Goal: Find specific page/section: Find specific page/section

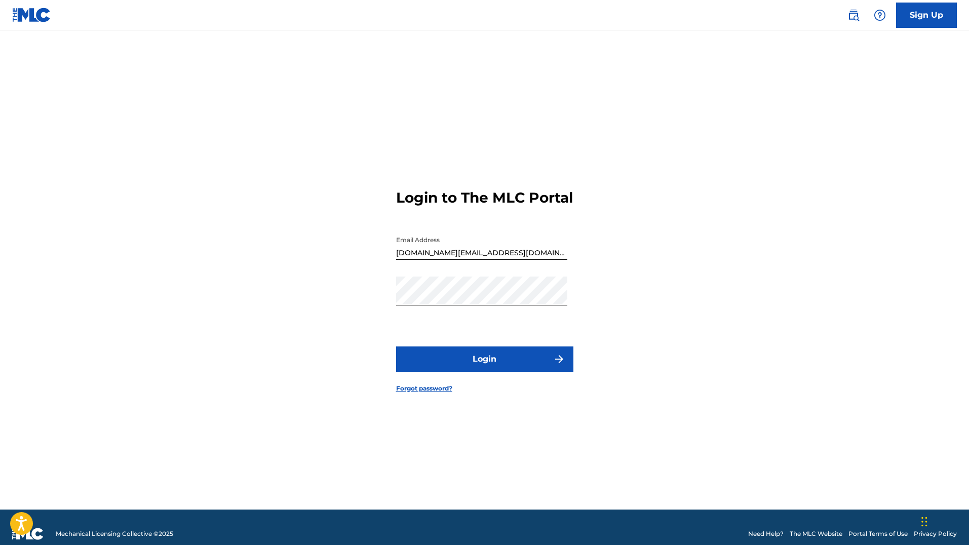
click at [513, 364] on button "Login" at bounding box center [484, 359] width 177 height 25
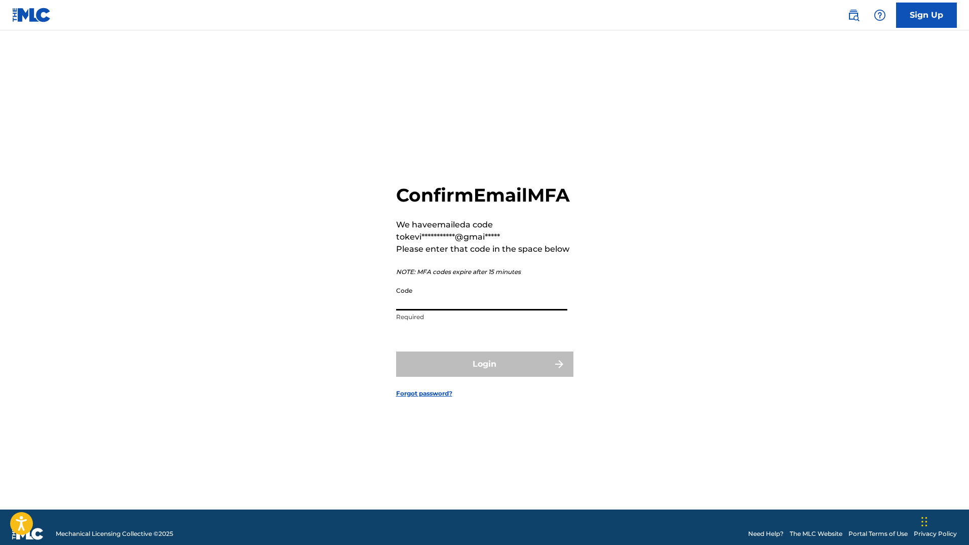
paste input "850965"
click at [427, 303] on input "850965" at bounding box center [481, 296] width 171 height 29
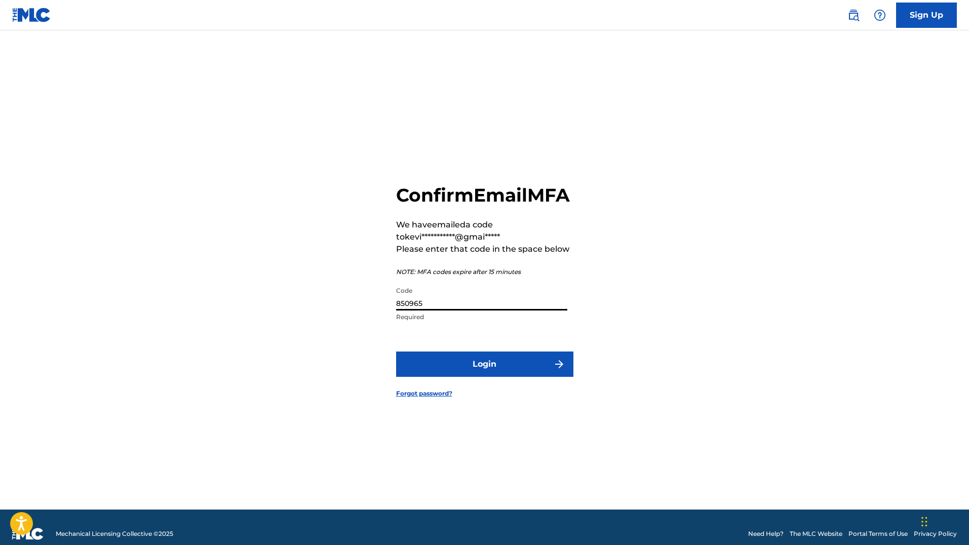
type input "850965"
click at [396, 352] on button "Login" at bounding box center [484, 364] width 177 height 25
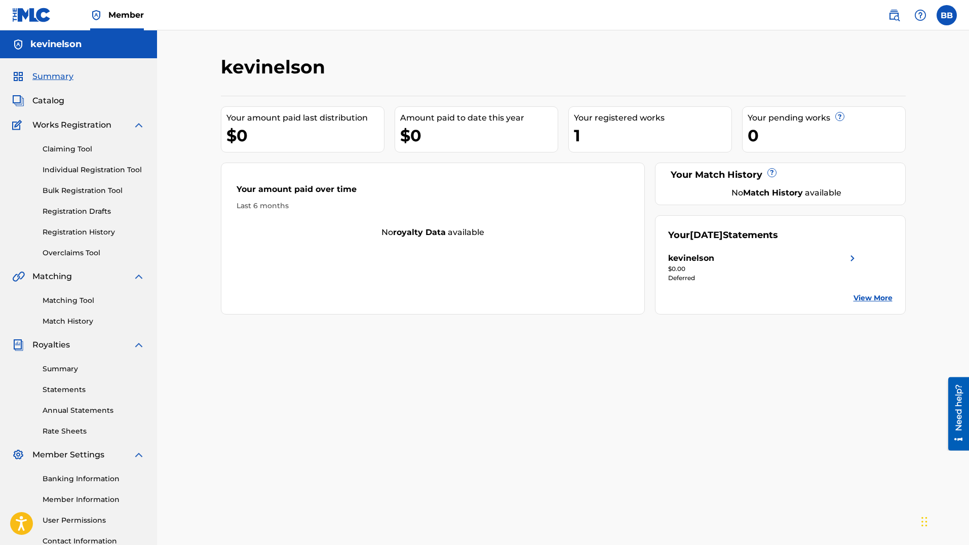
click at [87, 301] on link "Matching Tool" at bounding box center [94, 300] width 102 height 11
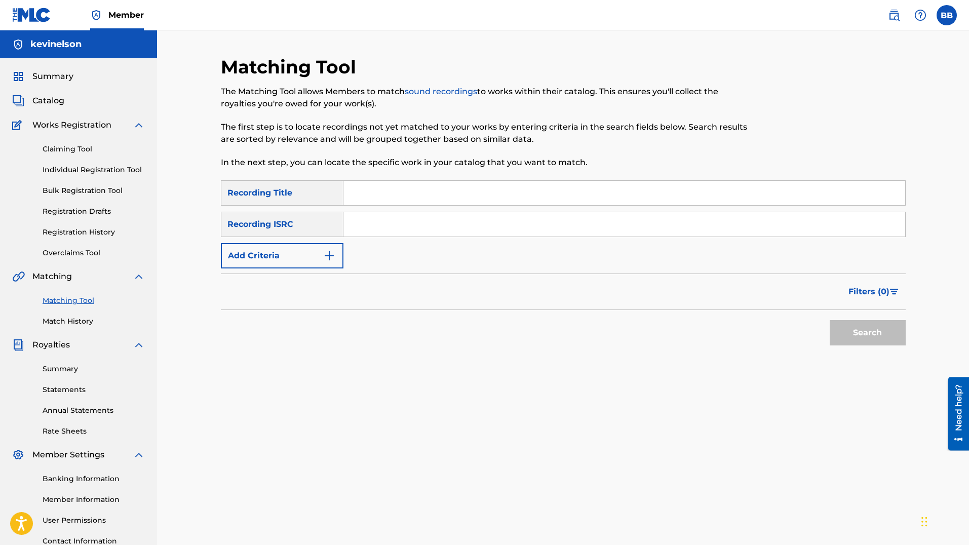
click at [373, 194] on input "Search Form" at bounding box center [624, 193] width 562 height 24
type input "Zeke BLeu"
click at [399, 233] on input "Search Form" at bounding box center [624, 224] width 562 height 24
click at [314, 255] on button "Add Criteria" at bounding box center [282, 255] width 123 height 25
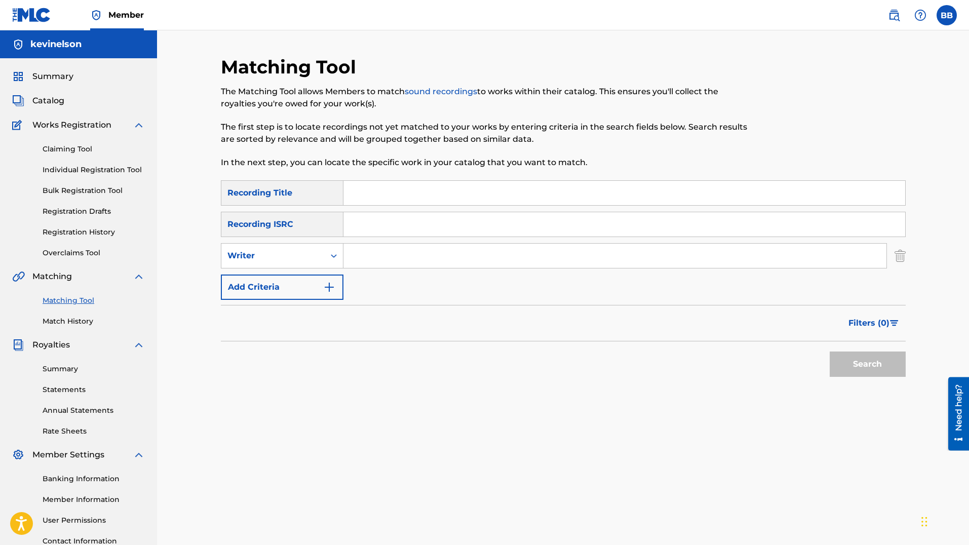
click at [381, 249] on input "Search Form" at bounding box center [614, 256] width 543 height 24
type input "Zeke Bleu"
click at [830, 352] on button "Search" at bounding box center [868, 364] width 76 height 25
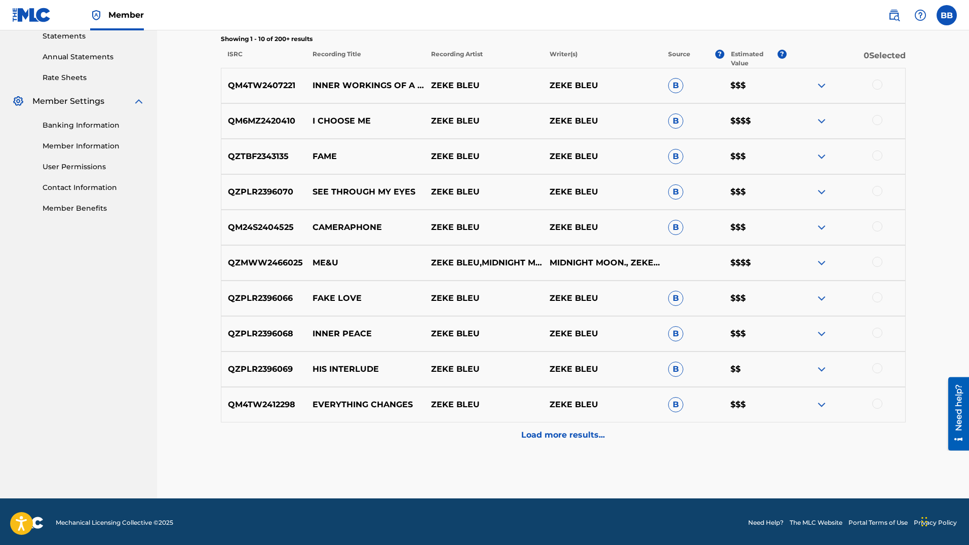
scroll to position [356, 0]
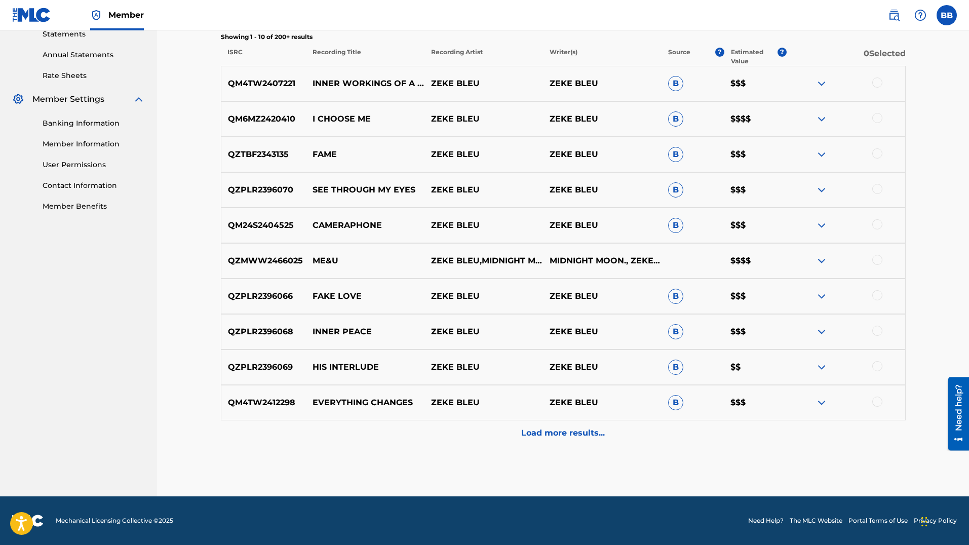
click at [541, 421] on div "Load more results..." at bounding box center [563, 433] width 685 height 25
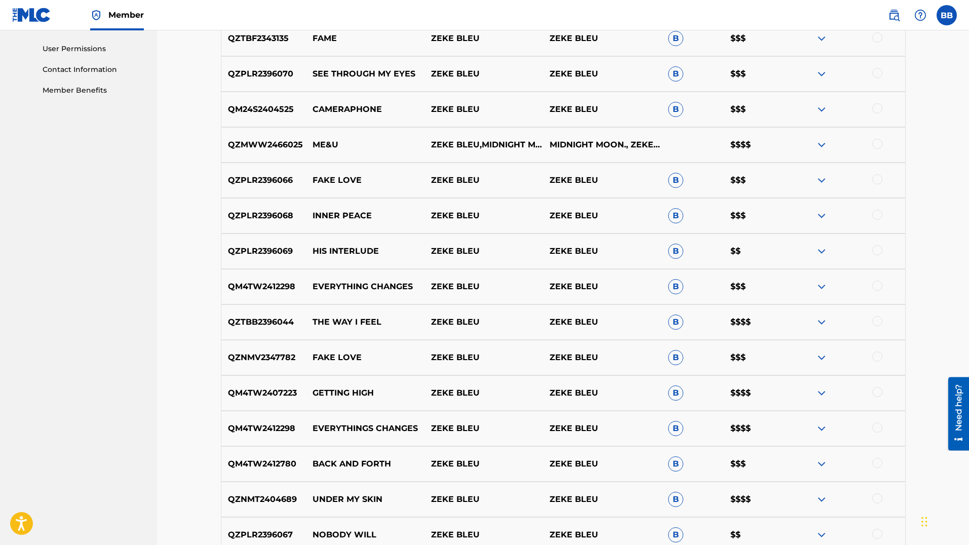
scroll to position [478, 0]
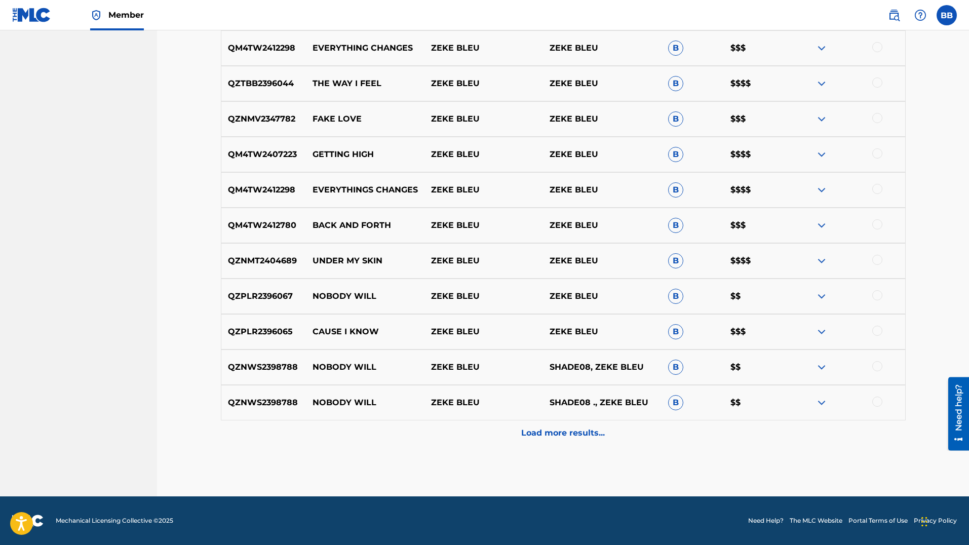
click at [541, 421] on div "Load more results..." at bounding box center [563, 433] width 685 height 25
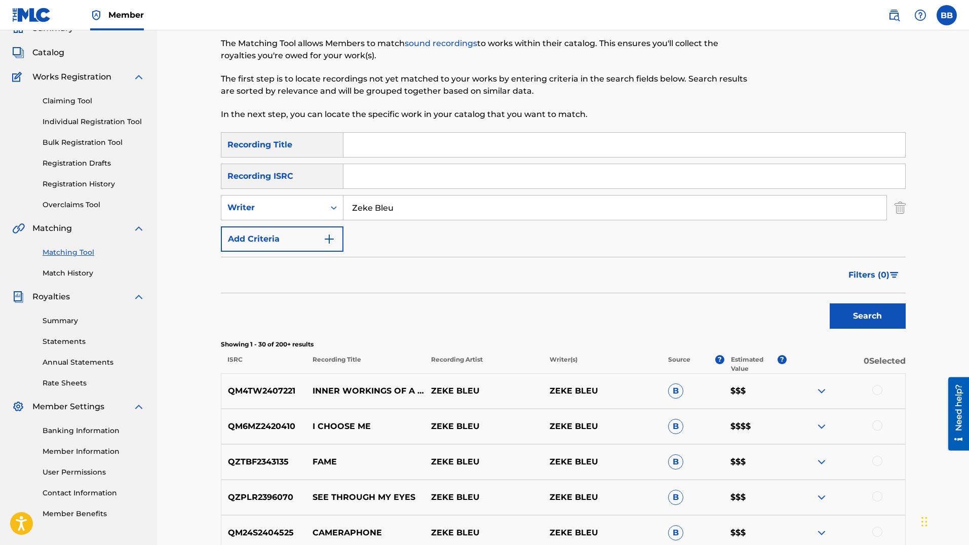
scroll to position [48, 0]
click at [84, 100] on link "Claiming Tool" at bounding box center [94, 101] width 102 height 11
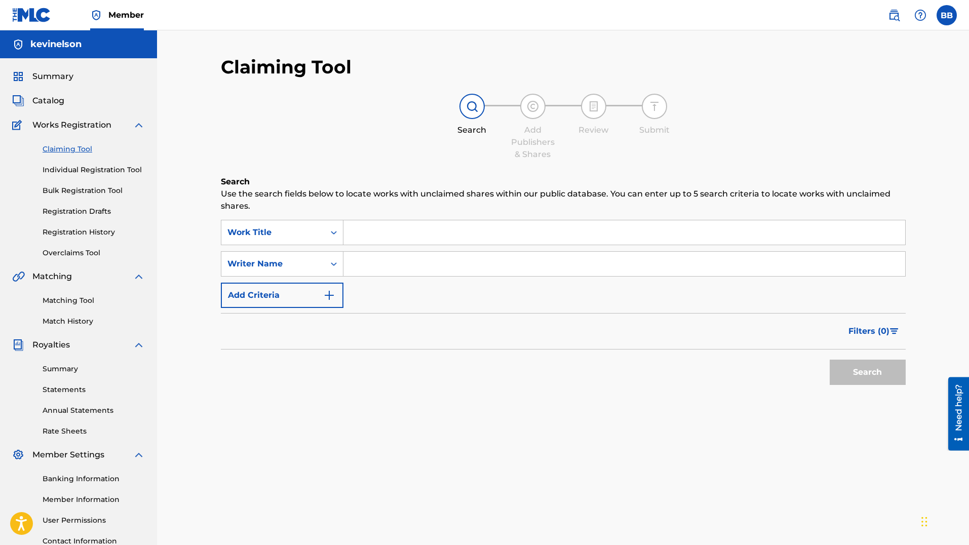
click at [45, 100] on span "Catalog" at bounding box center [48, 101] width 32 height 12
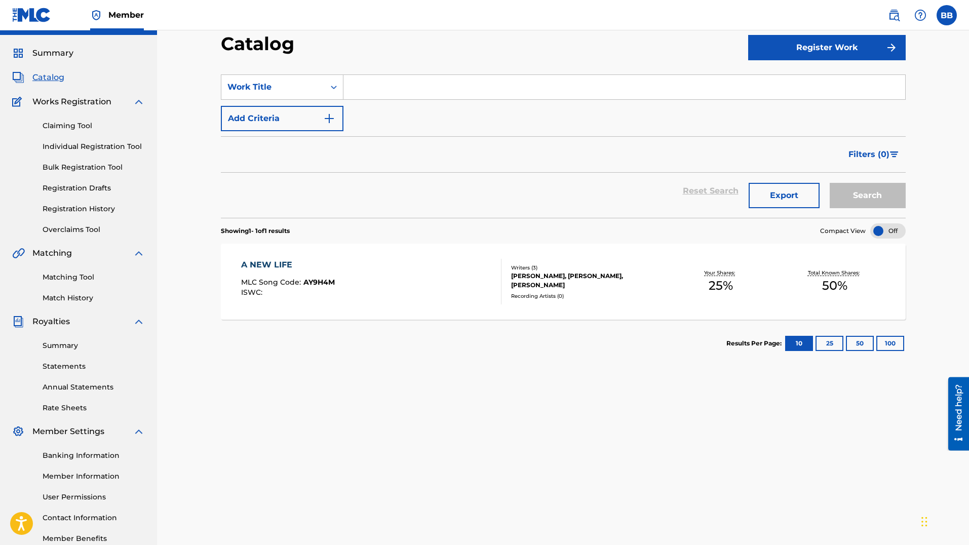
scroll to position [24, 0]
click at [278, 262] on div "A NEW LIFE" at bounding box center [288, 264] width 94 height 12
